Goal: Information Seeking & Learning: Learn about a topic

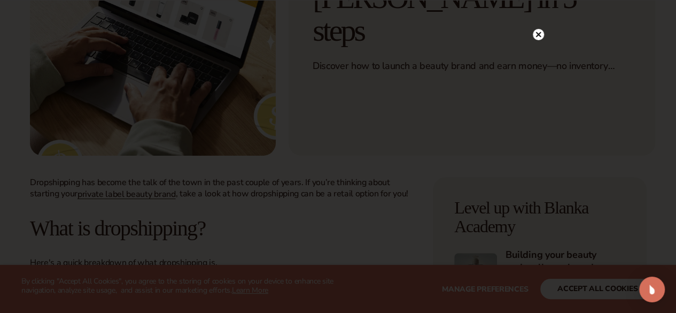
scroll to position [267, 0]
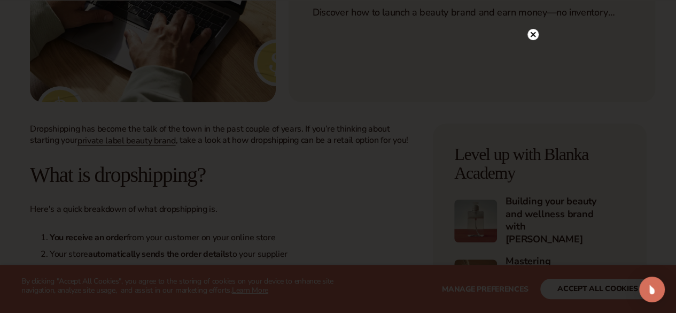
click at [537, 30] on icon at bounding box center [533, 34] width 11 height 11
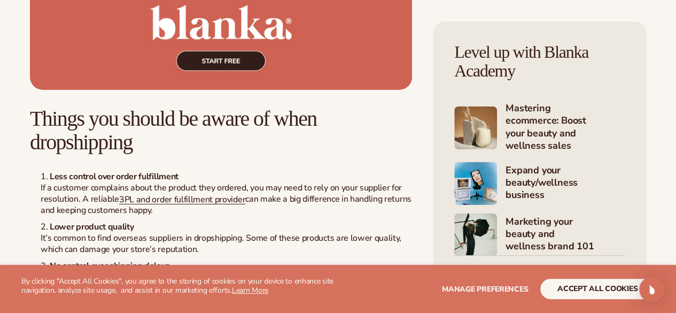
scroll to position [1818, 0]
